Goal: Task Accomplishment & Management: Use online tool/utility

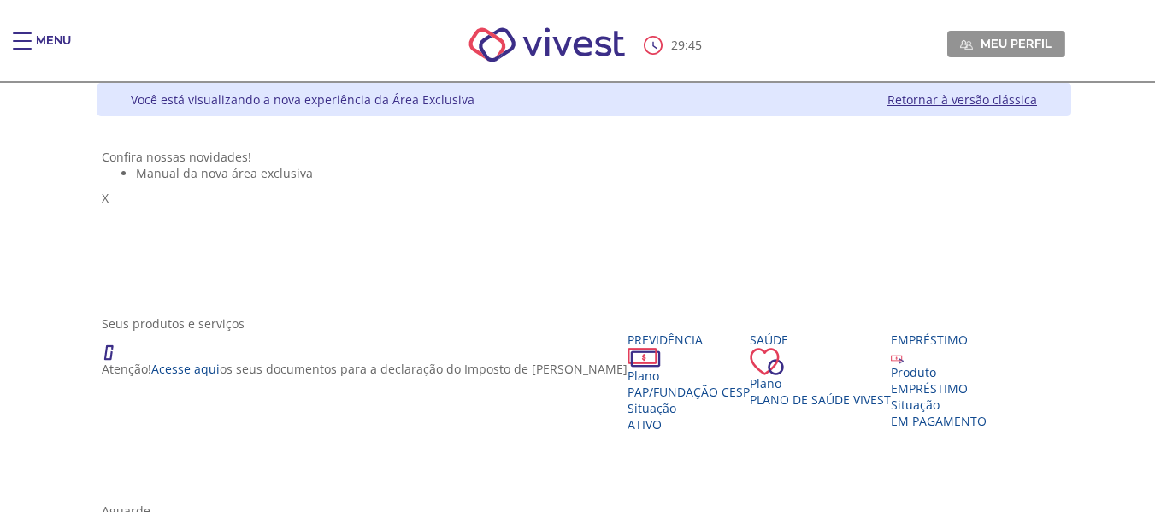
scroll to position [427, 0]
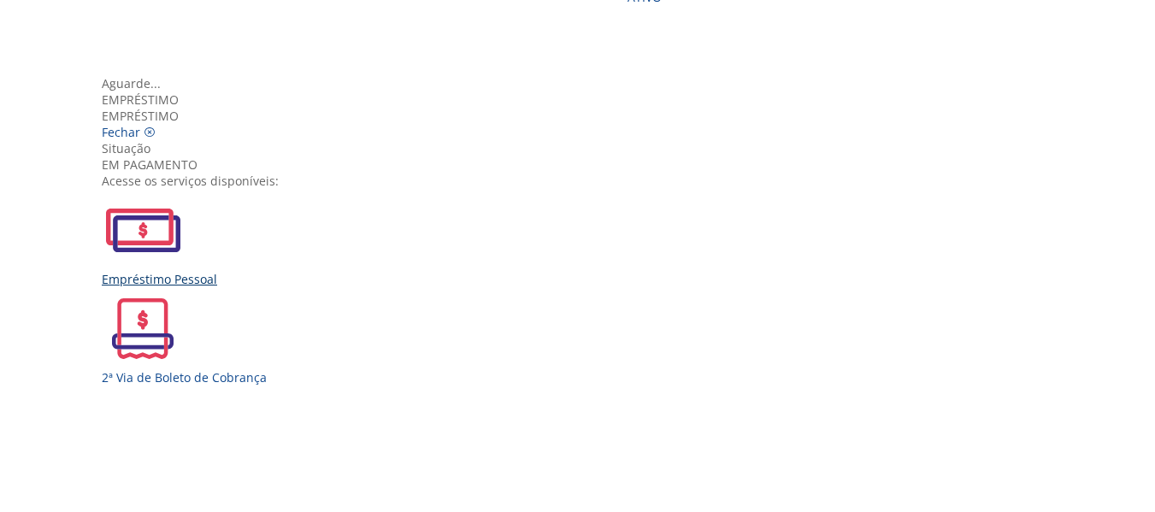
click at [184, 262] on img "Vivest" at bounding box center [143, 230] width 82 height 82
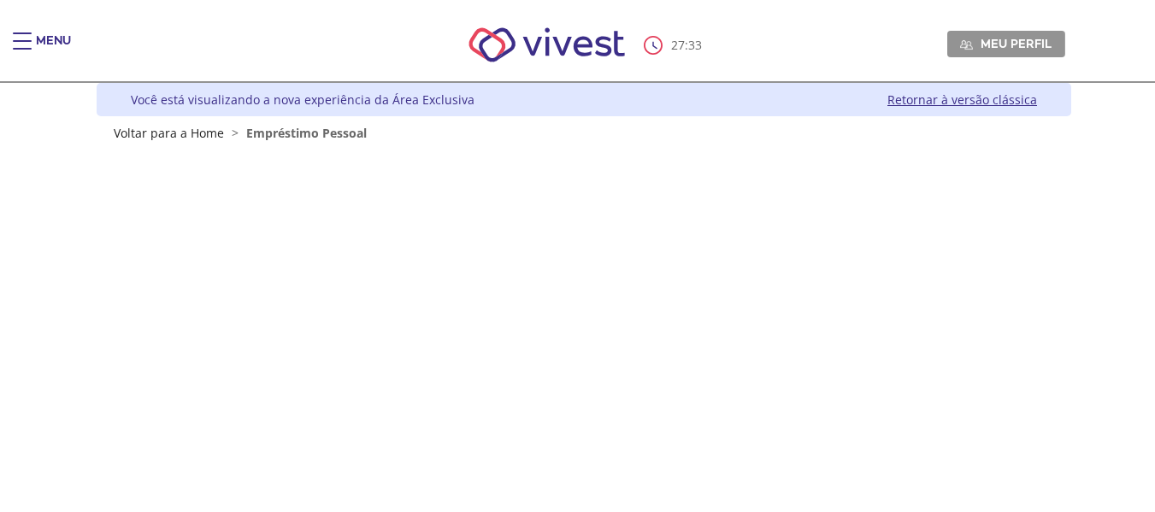
click at [23, 35] on div "Main header" at bounding box center [22, 49] width 19 height 34
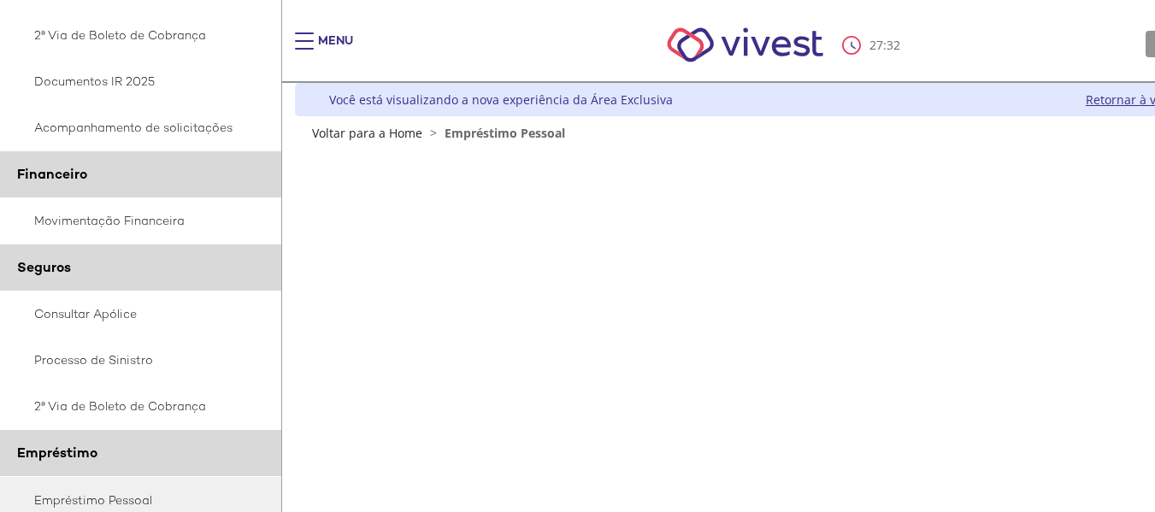
scroll to position [452, 0]
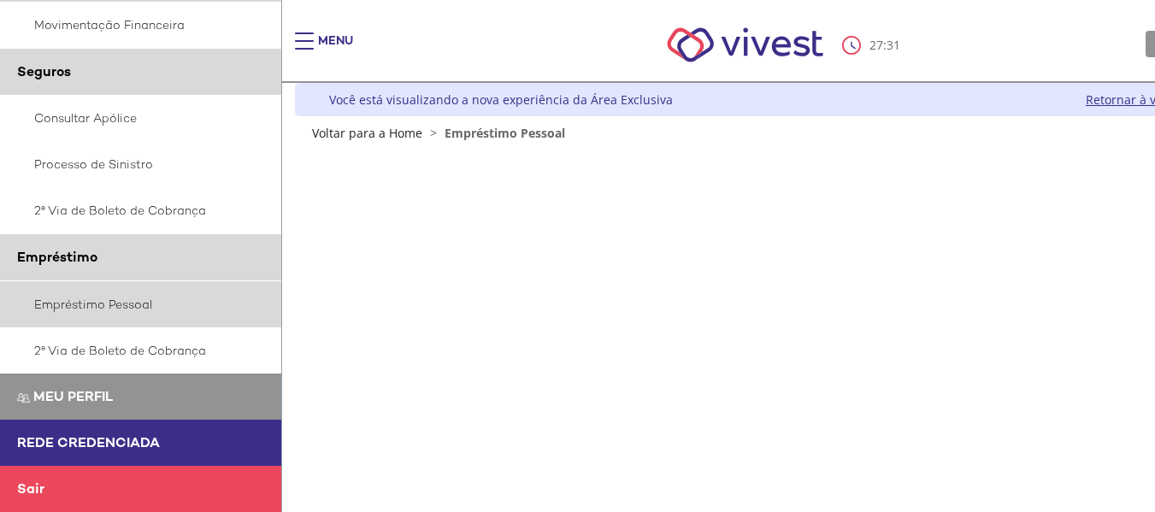
click at [67, 304] on link "Empréstimo Pessoal" at bounding box center [141, 304] width 282 height 46
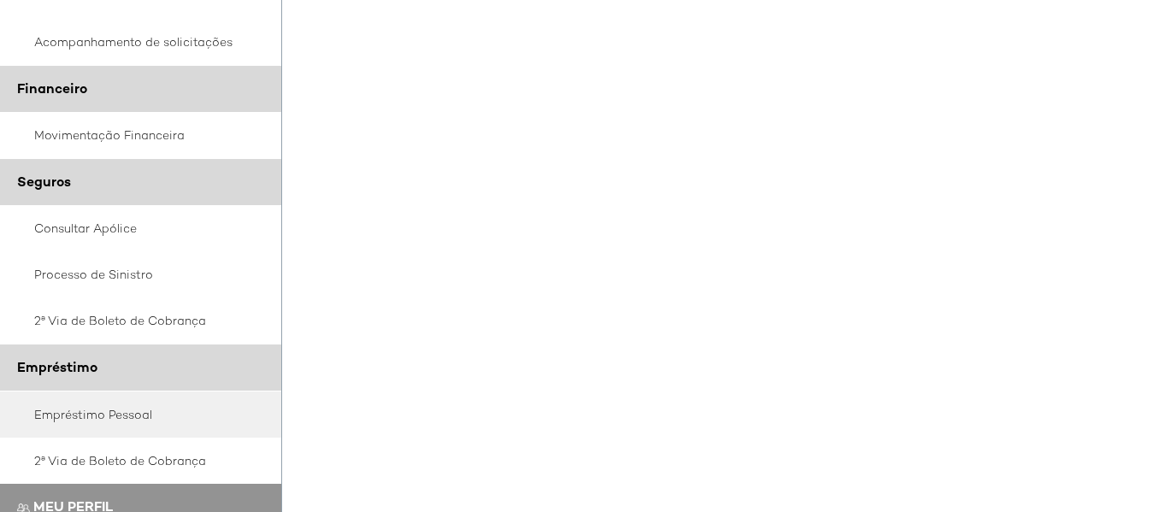
scroll to position [427, 0]
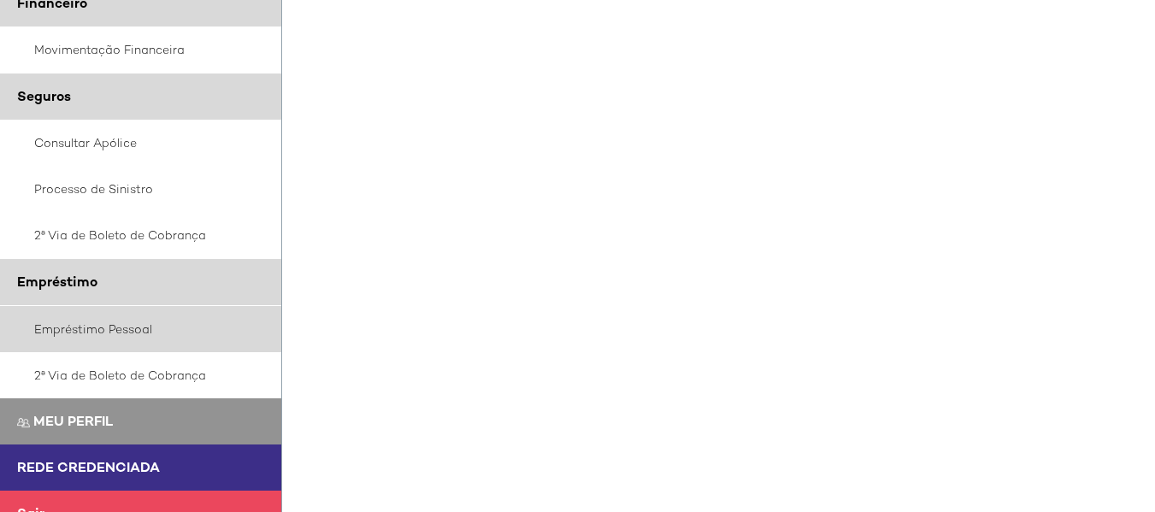
click at [91, 333] on link "Empréstimo Pessoal" at bounding box center [141, 329] width 282 height 46
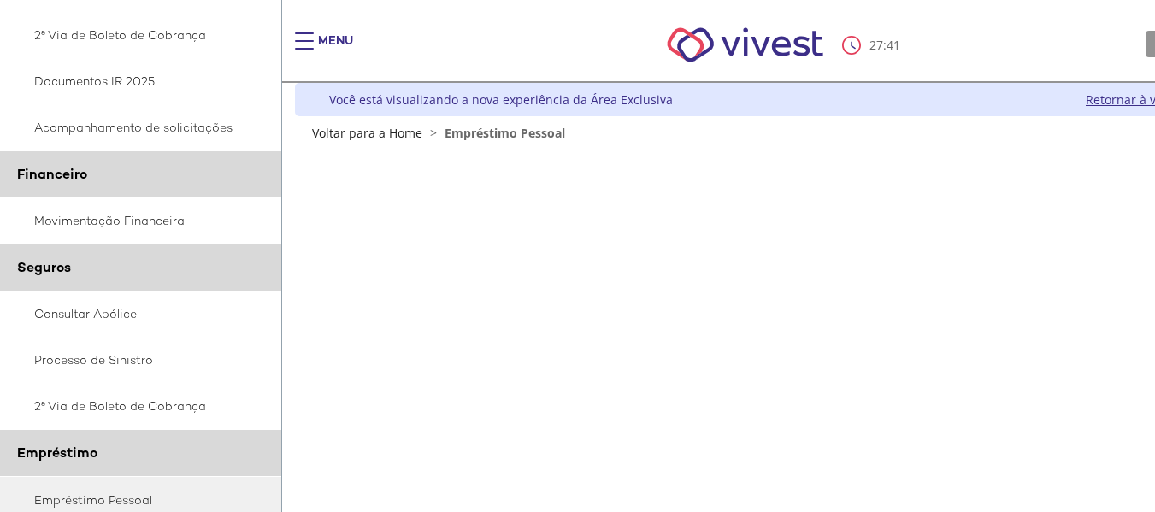
scroll to position [427, 0]
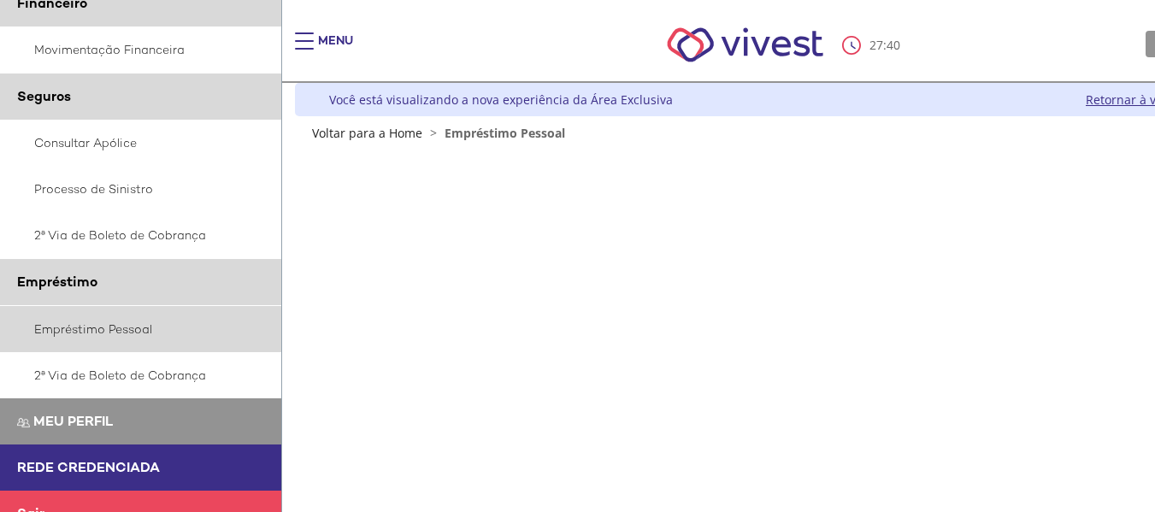
click at [82, 326] on link "Empréstimo Pessoal" at bounding box center [141, 329] width 282 height 46
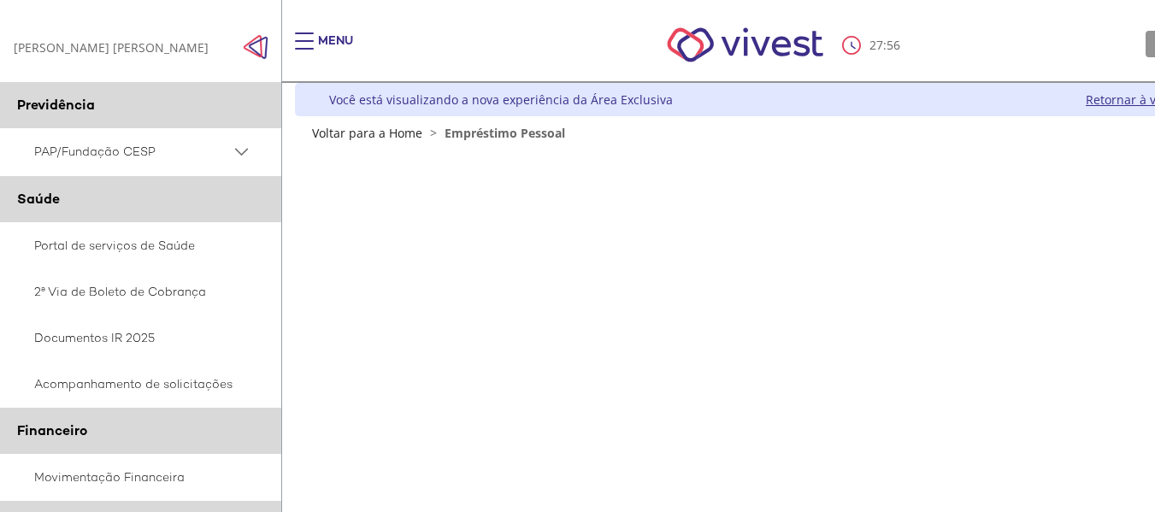
scroll to position [342, 0]
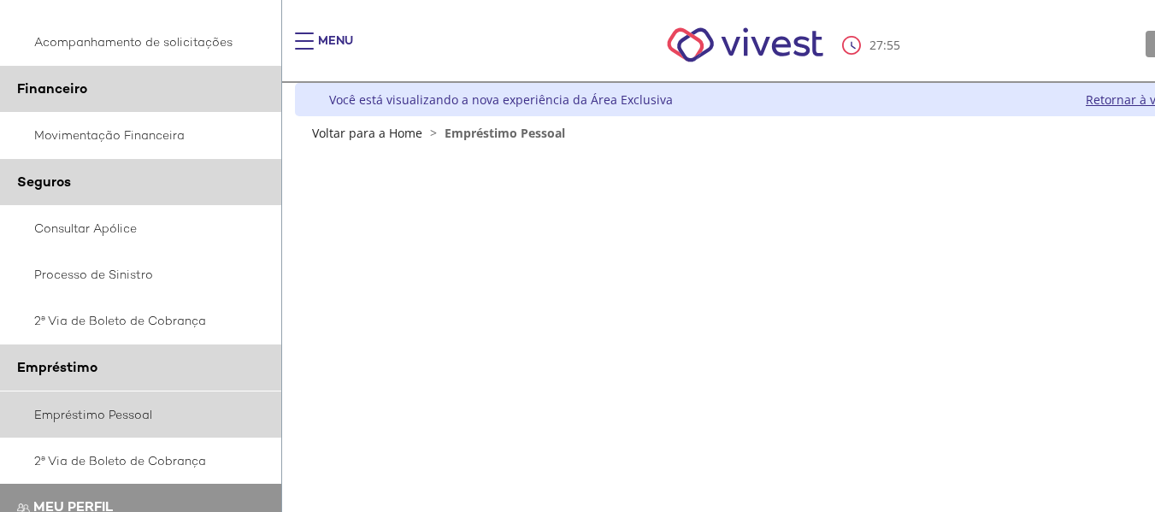
click at [71, 409] on link "Empréstimo Pessoal" at bounding box center [141, 415] width 282 height 46
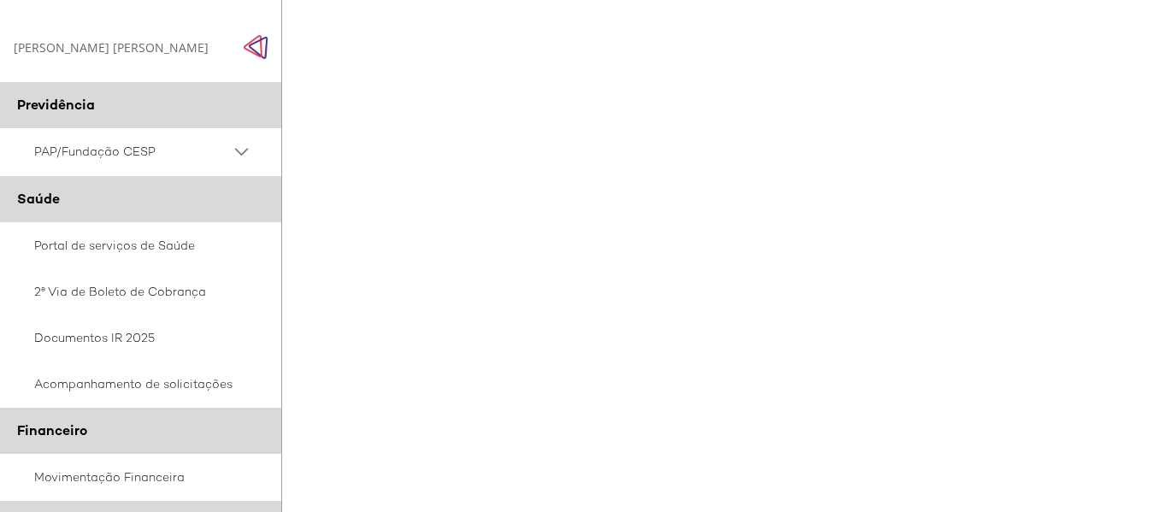
scroll to position [342, 0]
